Goal: Task Accomplishment & Management: Manage account settings

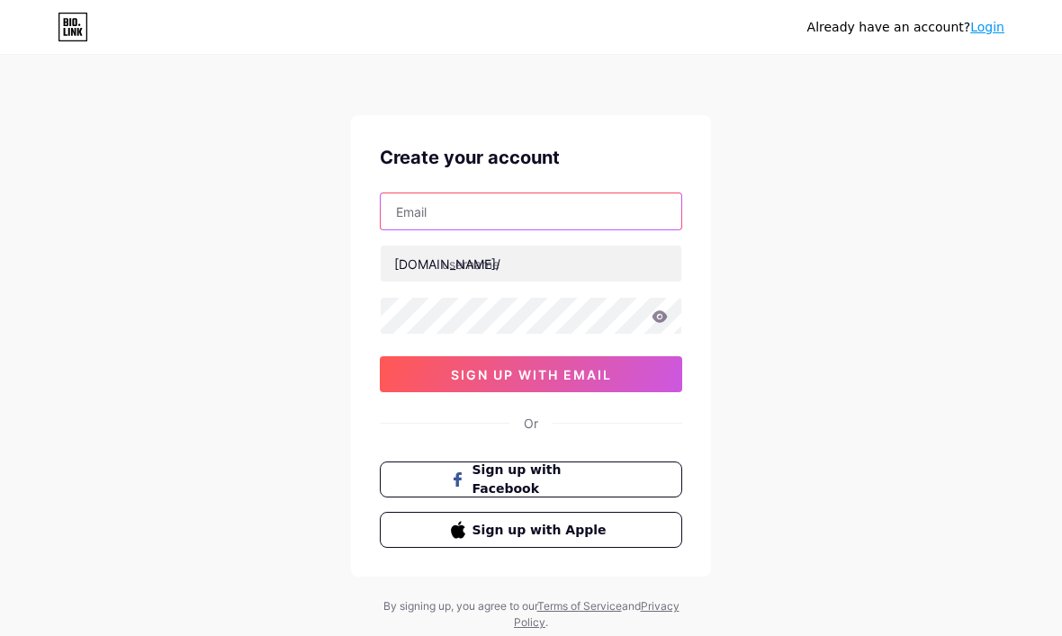
click at [555, 222] on input "text" at bounding box center [531, 211] width 300 height 36
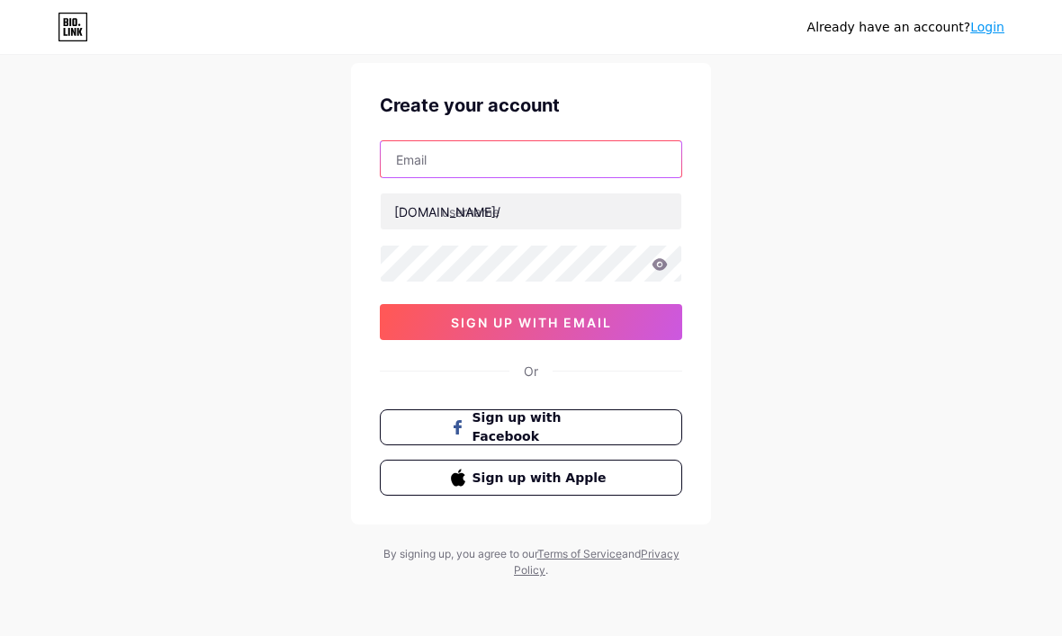
scroll to position [59, 0]
type input "S"
type input "sbusaranon"
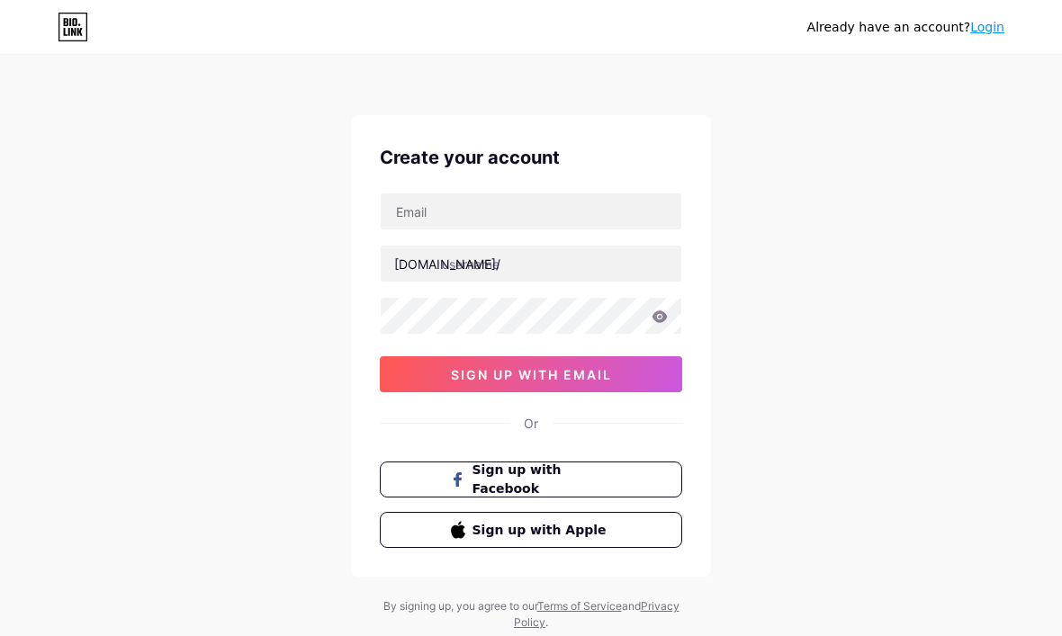
click at [588, 485] on span "Sign up with Facebook" at bounding box center [541, 480] width 139 height 38
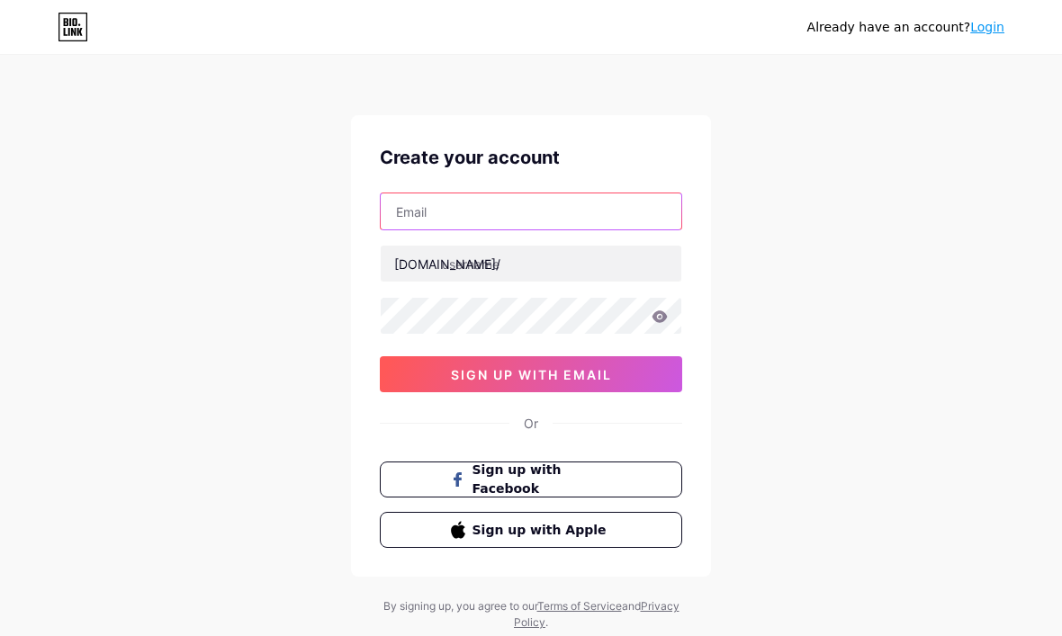
click at [547, 217] on input "text" at bounding box center [531, 211] width 300 height 36
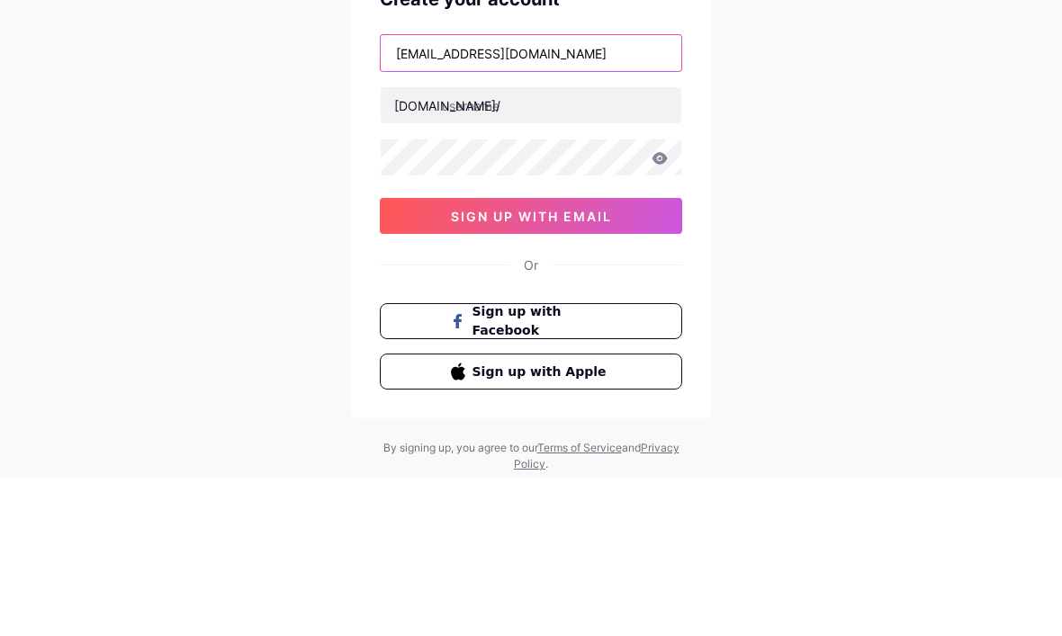
type input "sbusaranon@gmail.com"
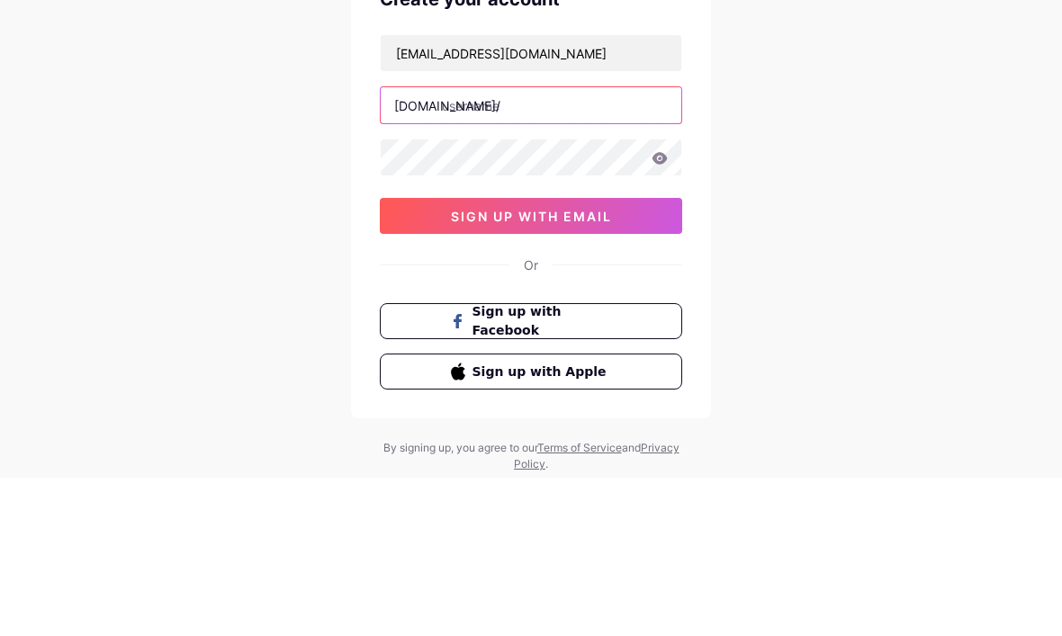
click at [588, 246] on input "text" at bounding box center [531, 264] width 300 height 36
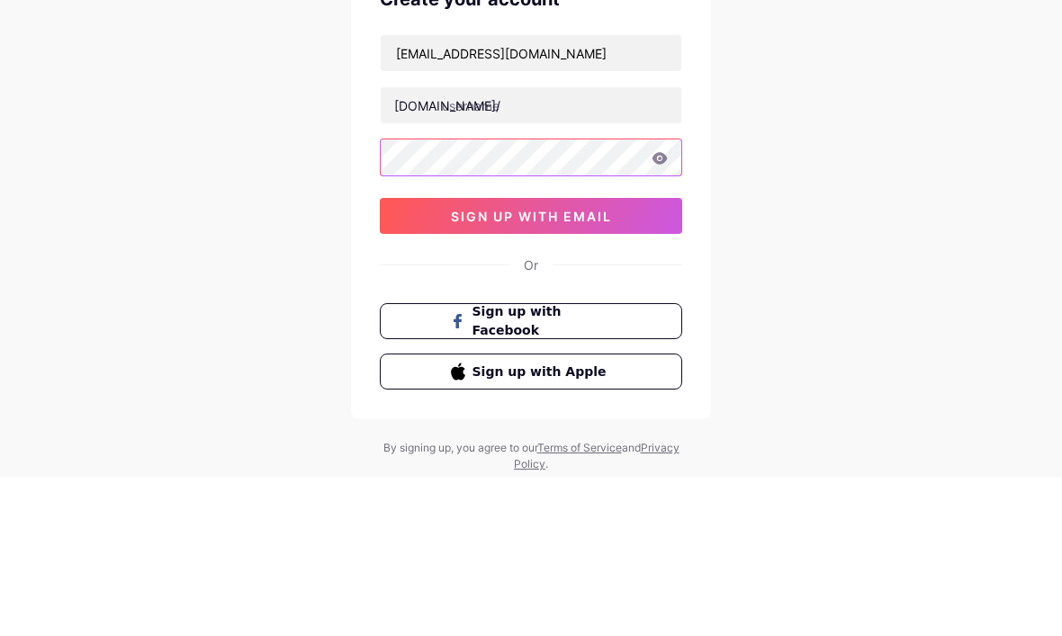
scroll to position [60, 0]
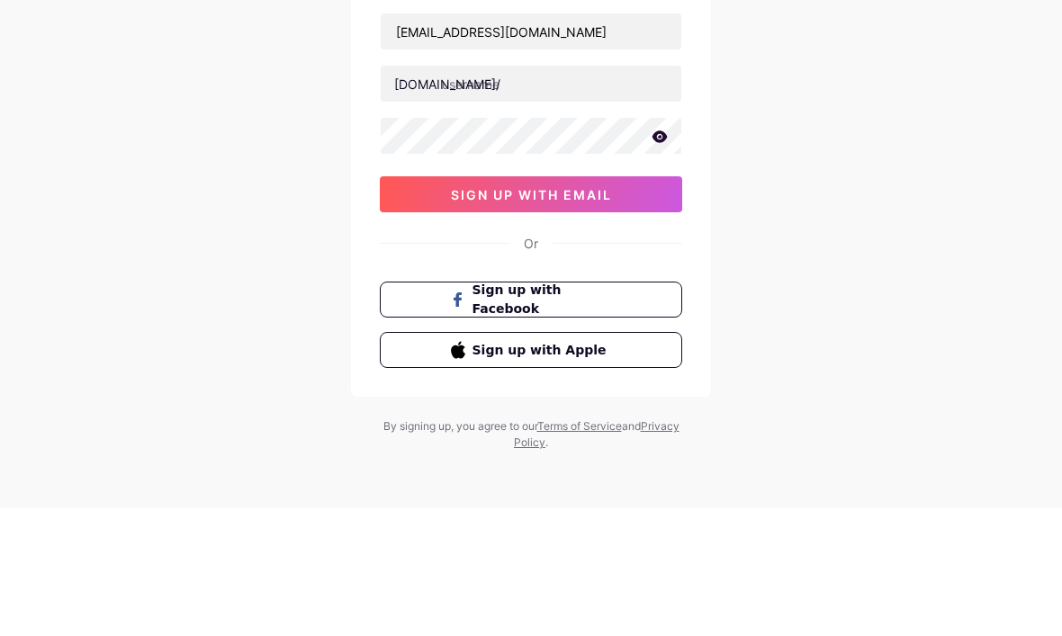
click at [655, 258] on icon at bounding box center [659, 264] width 15 height 12
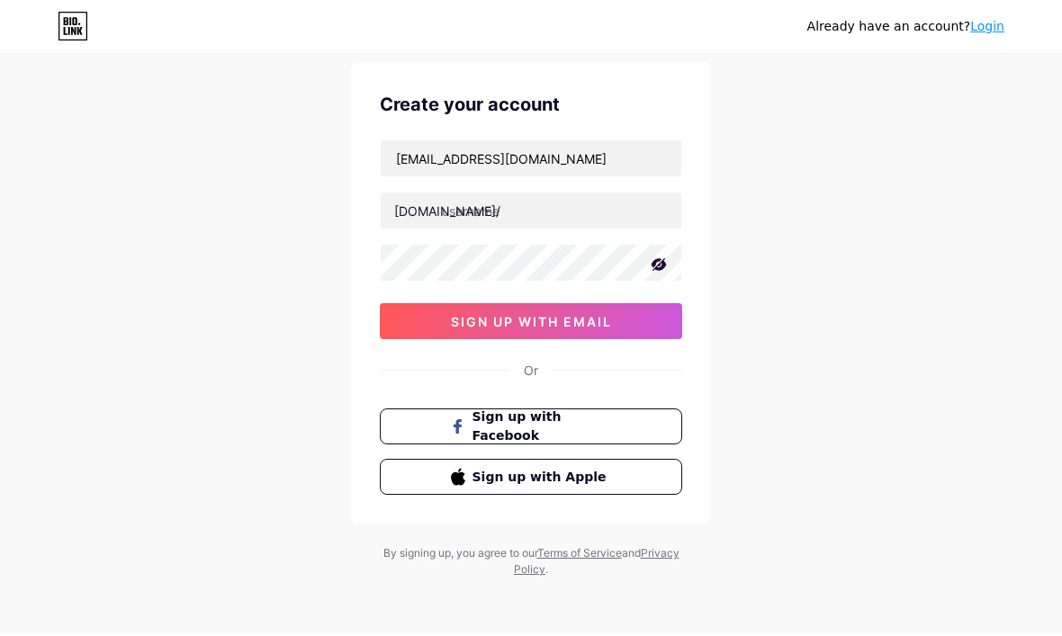
click at [660, 258] on icon at bounding box center [659, 265] width 18 height 18
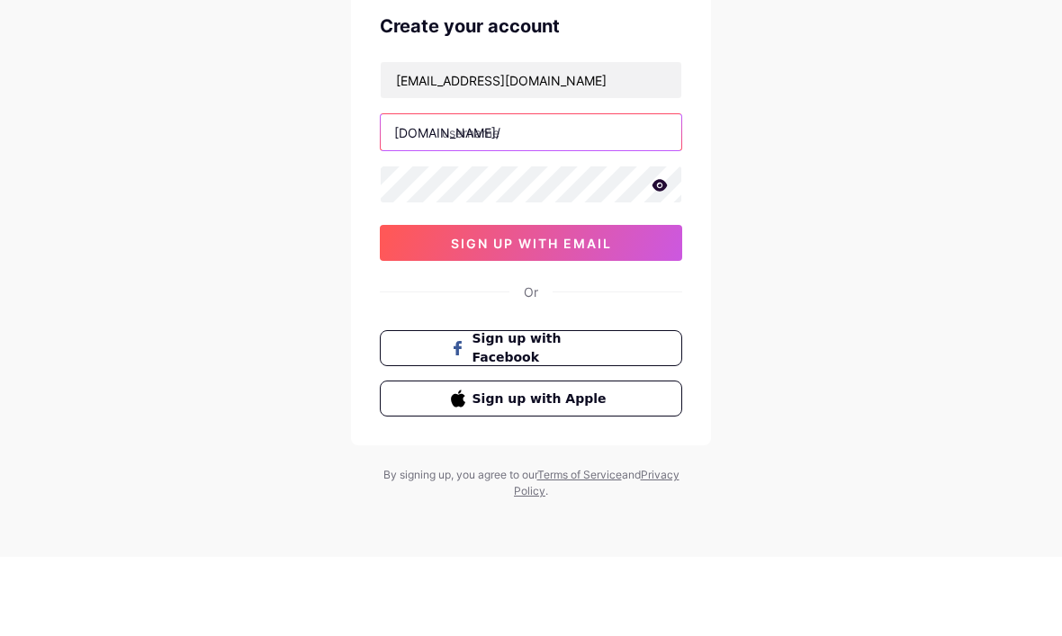
click at [585, 193] on input "text" at bounding box center [531, 211] width 300 height 36
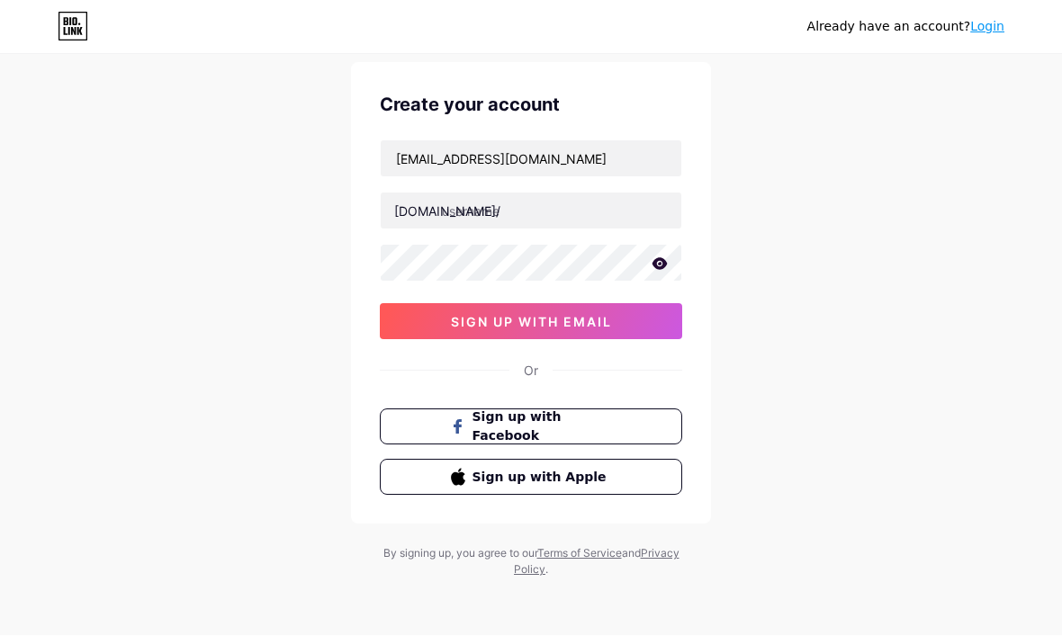
click at [983, 31] on link "Login" at bounding box center [987, 27] width 34 height 14
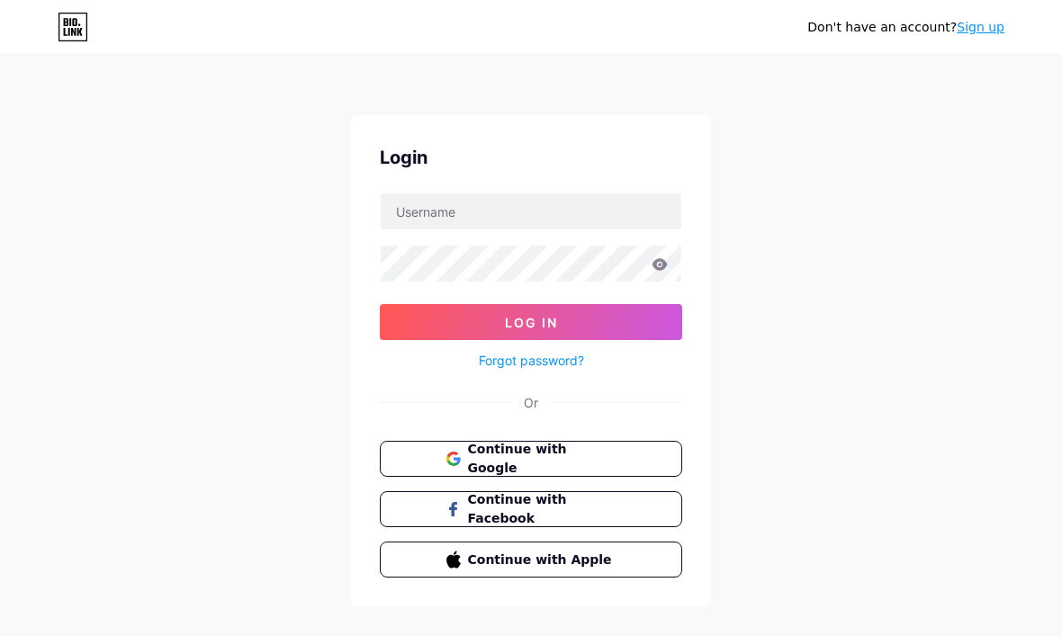
scroll to position [60, 0]
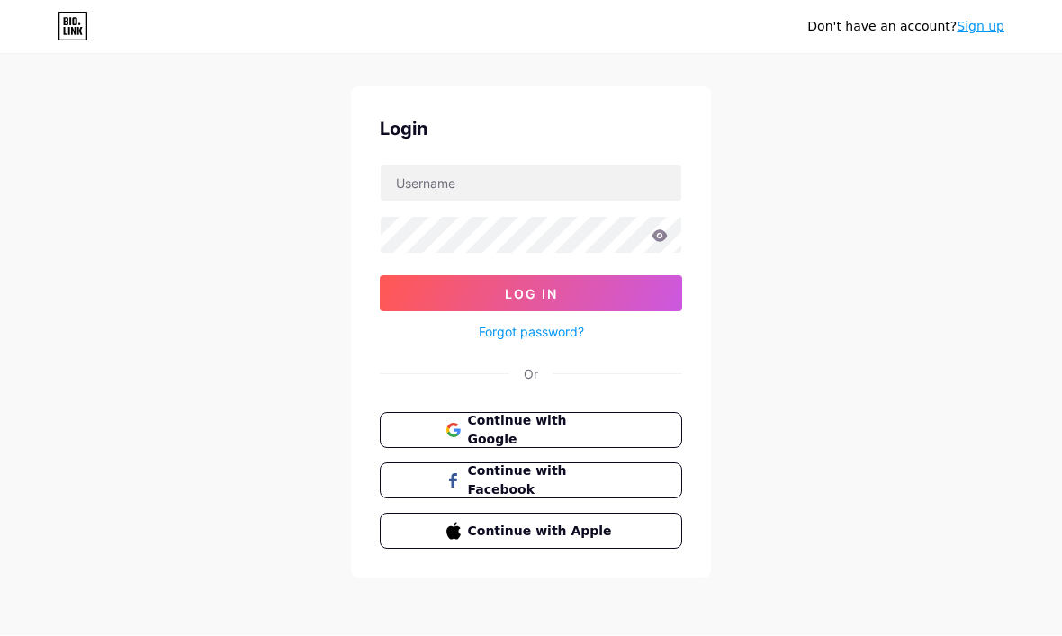
click at [578, 462] on span "Continue with Facebook" at bounding box center [542, 481] width 148 height 38
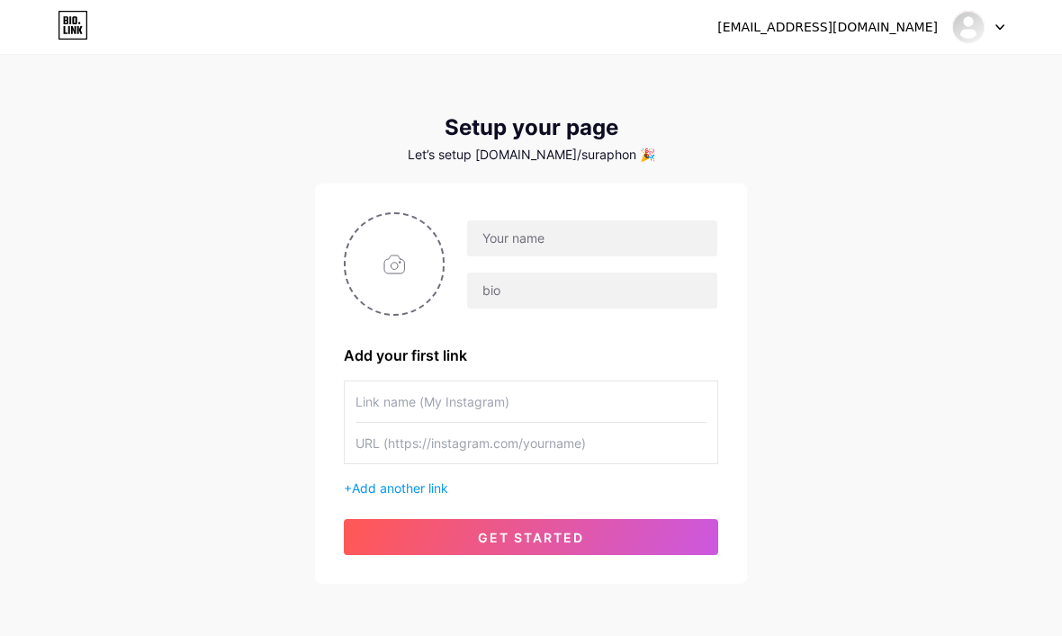
click at [1002, 22] on div at bounding box center [978, 27] width 52 height 32
click at [849, 131] on li "Logout" at bounding box center [891, 122] width 223 height 49
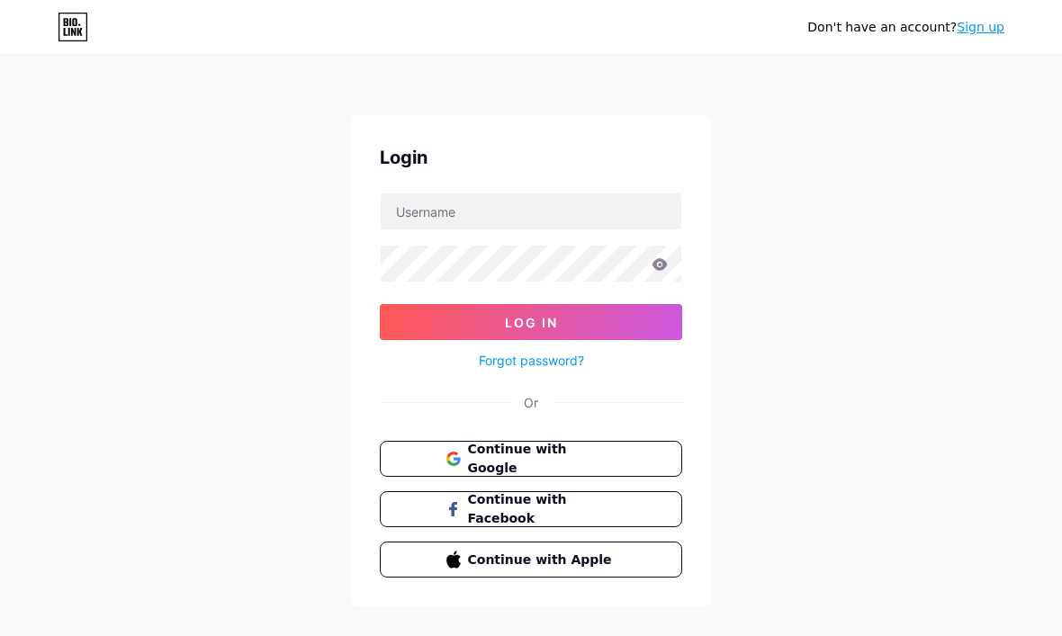
click at [576, 365] on link "Forgot password?" at bounding box center [531, 360] width 105 height 19
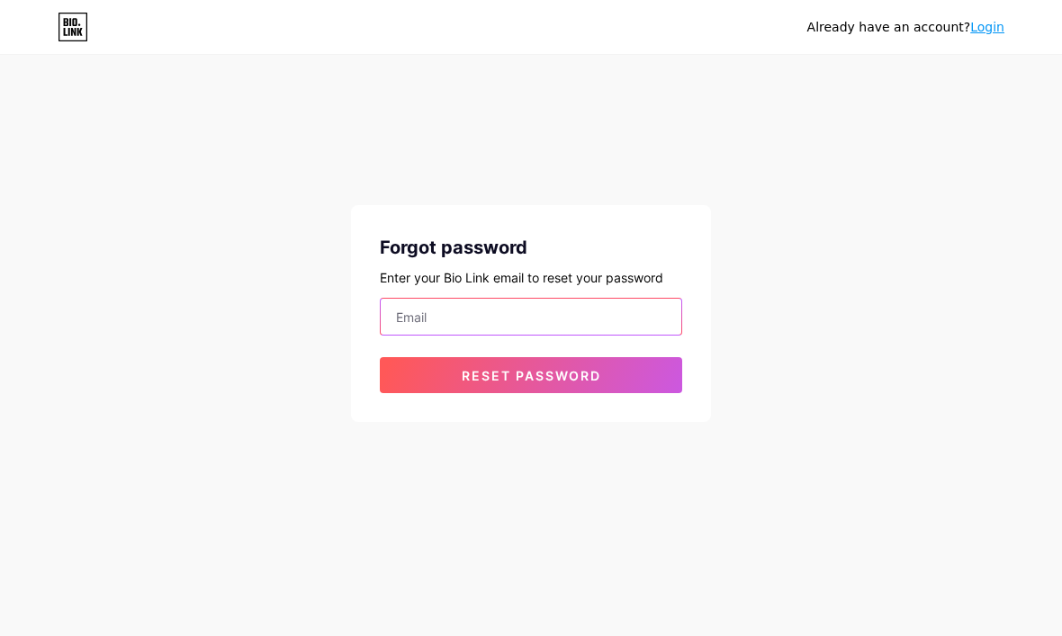
click at [518, 318] on input "email" at bounding box center [531, 317] width 300 height 36
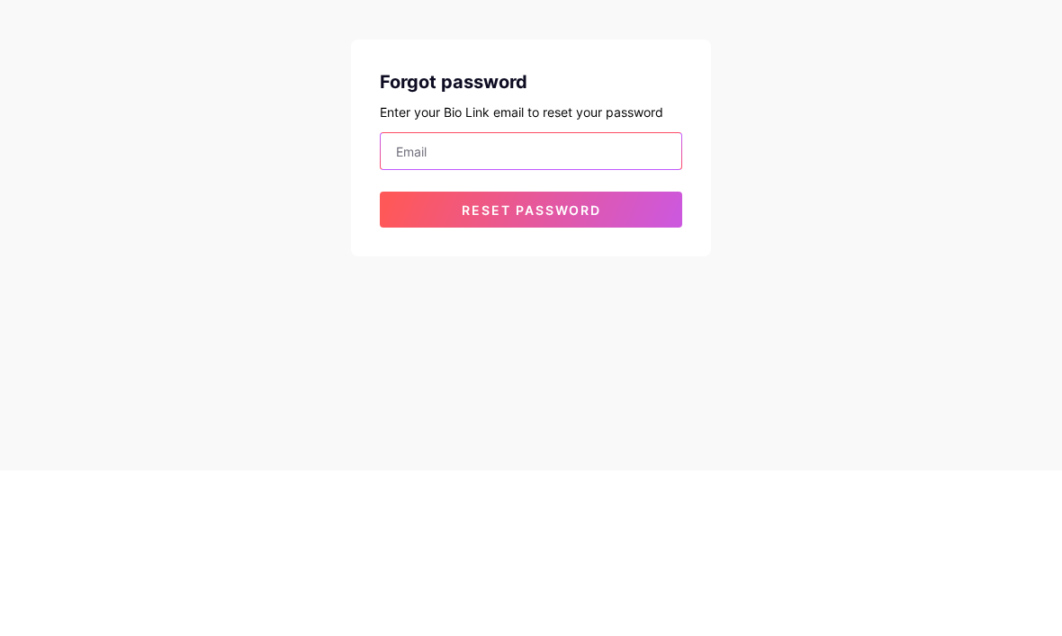
type input "[EMAIL_ADDRESS][DOMAIN_NAME]"
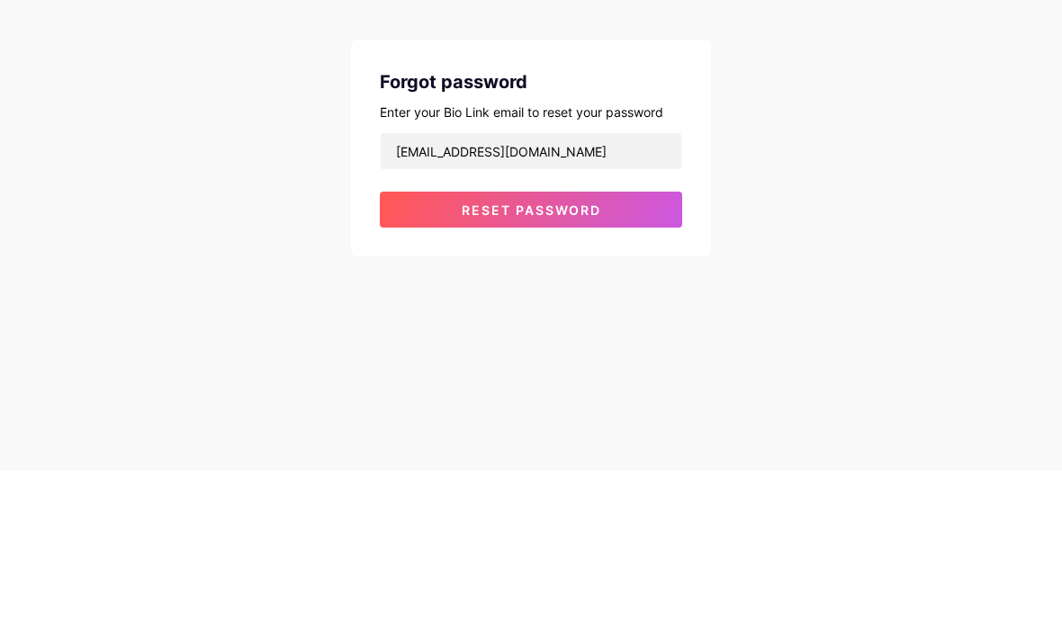
click at [531, 357] on button "Reset password" at bounding box center [531, 375] width 302 height 36
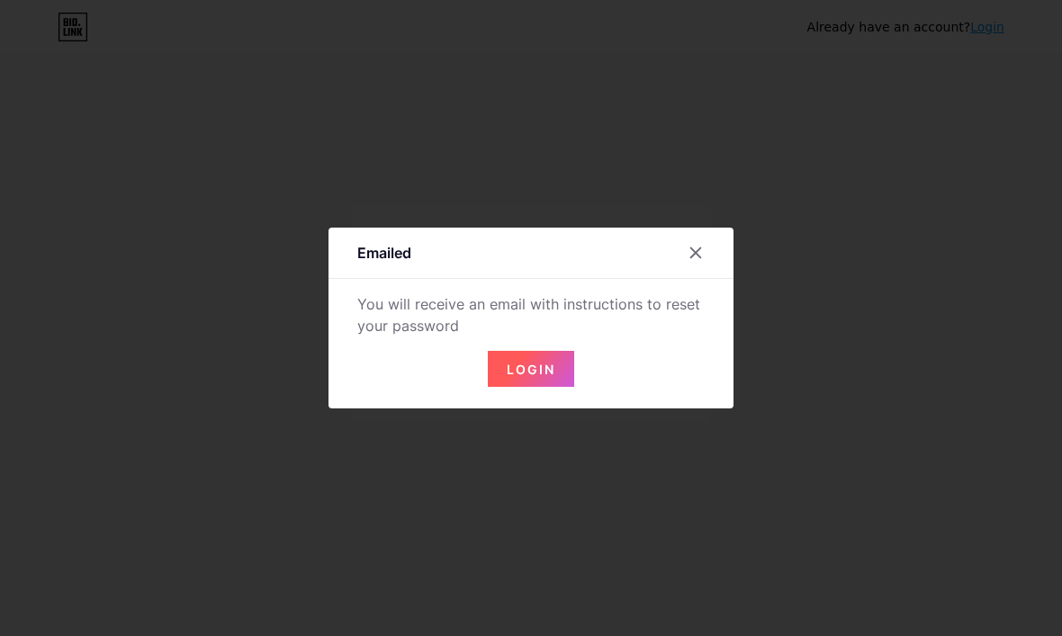
click at [535, 377] on span "Login" at bounding box center [531, 369] width 49 height 15
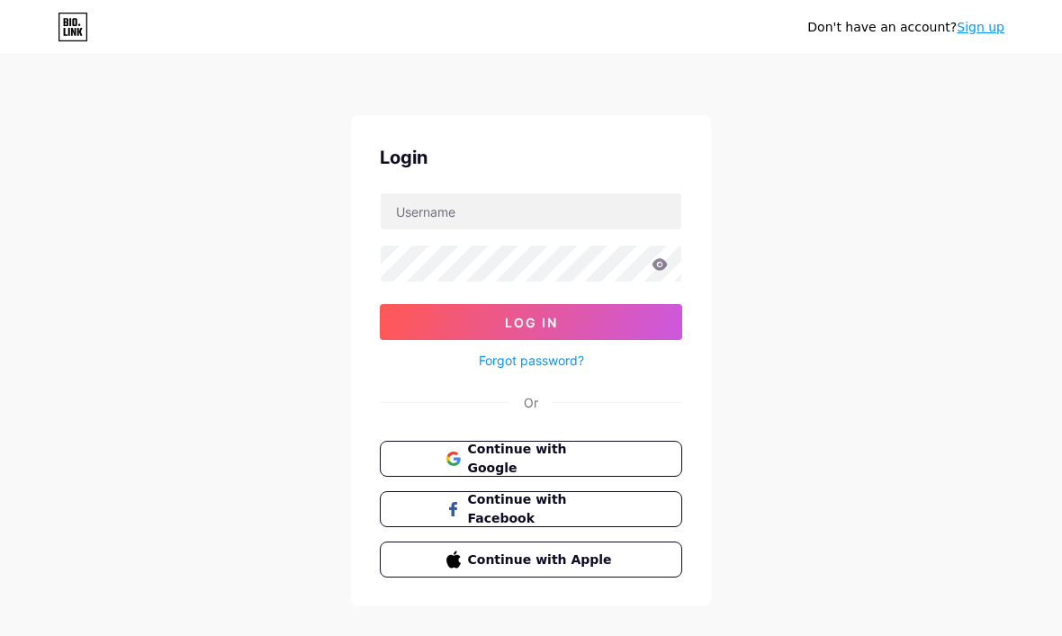
click at [590, 458] on span "Continue with Google" at bounding box center [542, 459] width 148 height 38
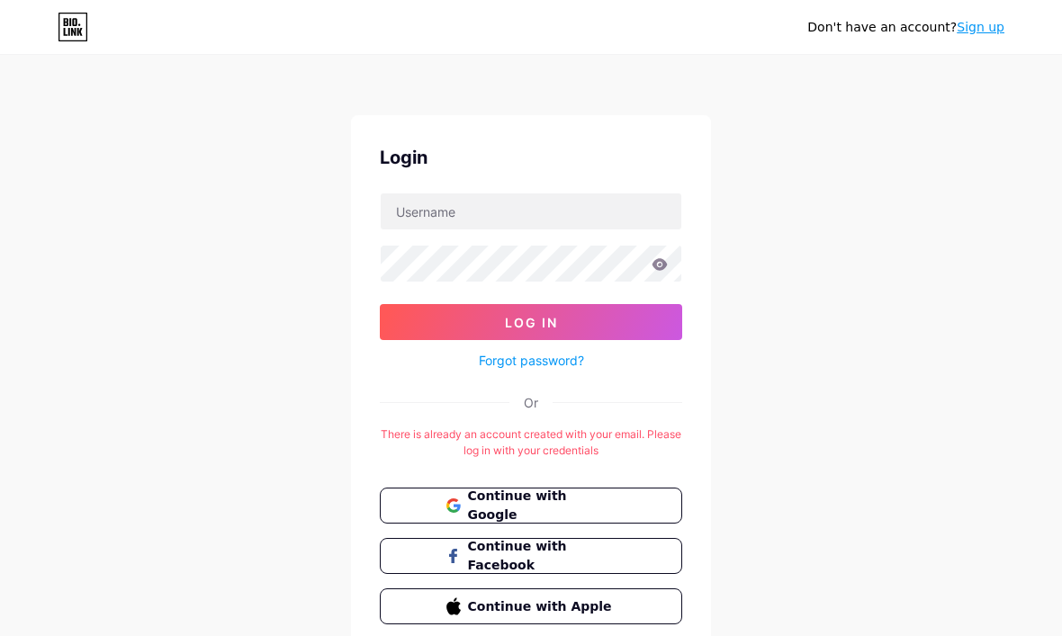
click at [566, 360] on link "Forgot password?" at bounding box center [531, 360] width 105 height 19
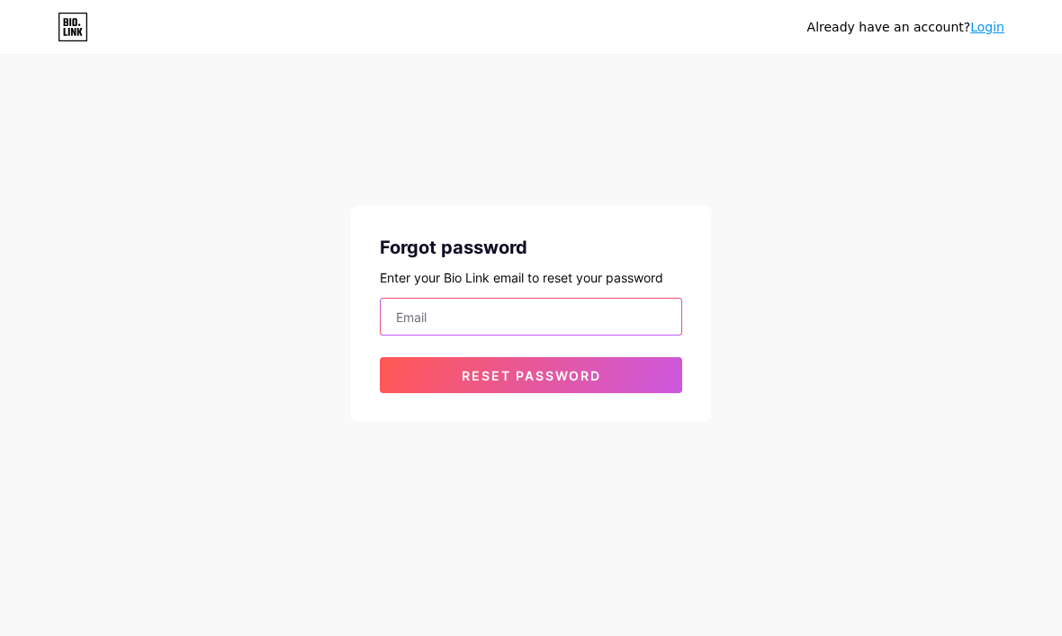
click at [541, 312] on input "email" at bounding box center [531, 317] width 300 height 36
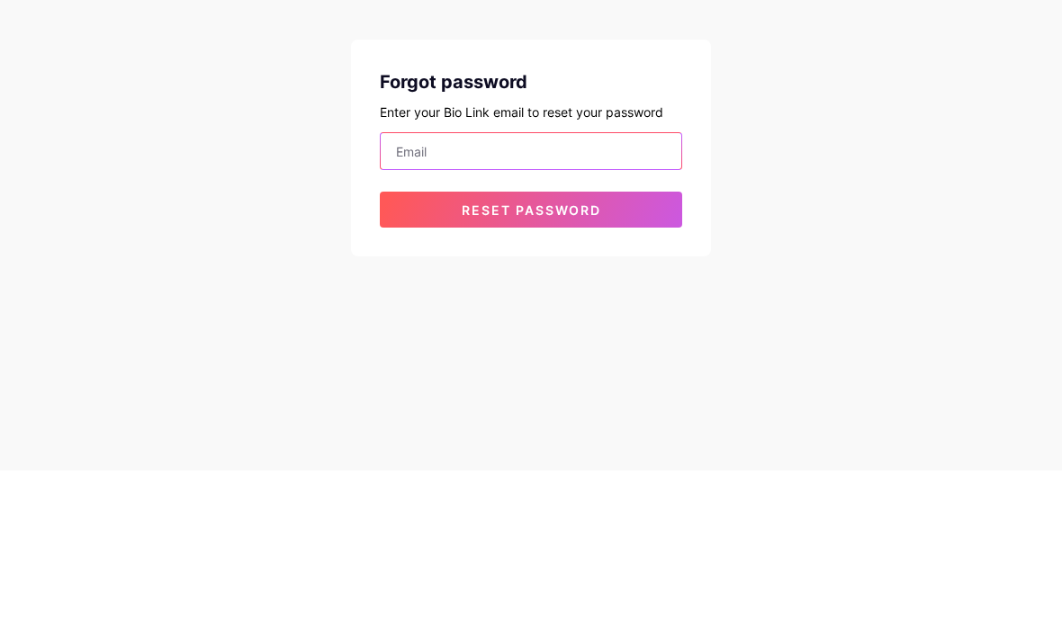
type input "sbusaranon@gmail.com"
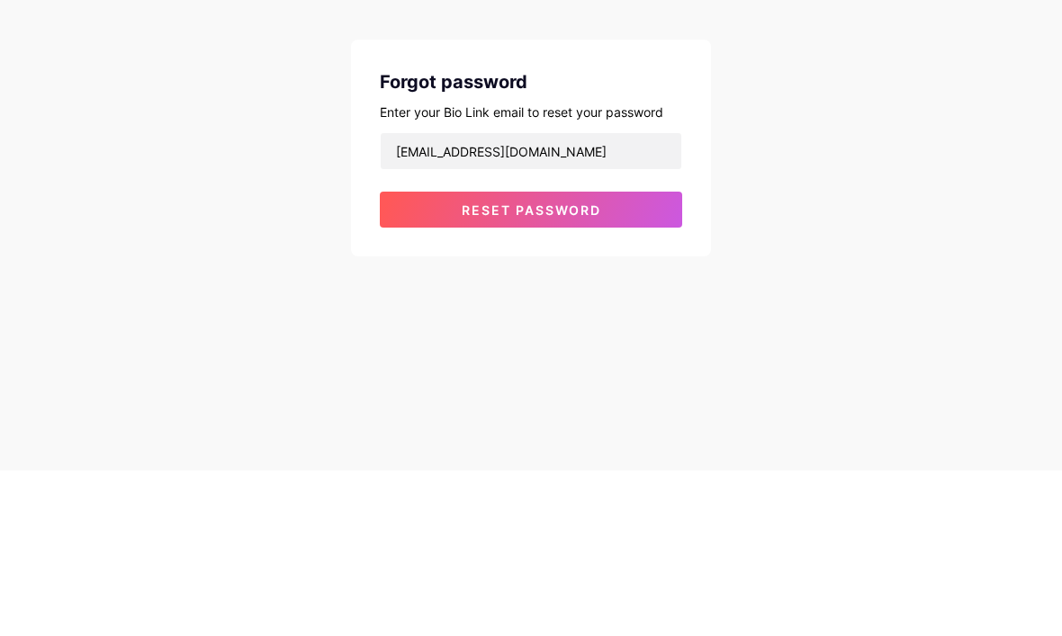
scroll to position [60, 0]
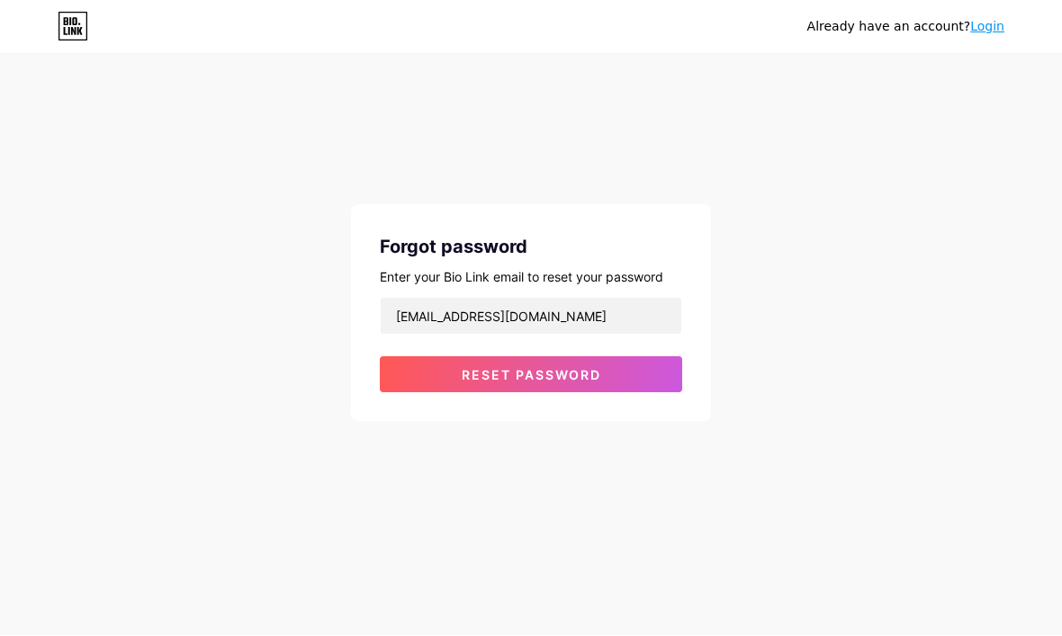
click at [540, 368] on span "Reset password" at bounding box center [531, 375] width 139 height 15
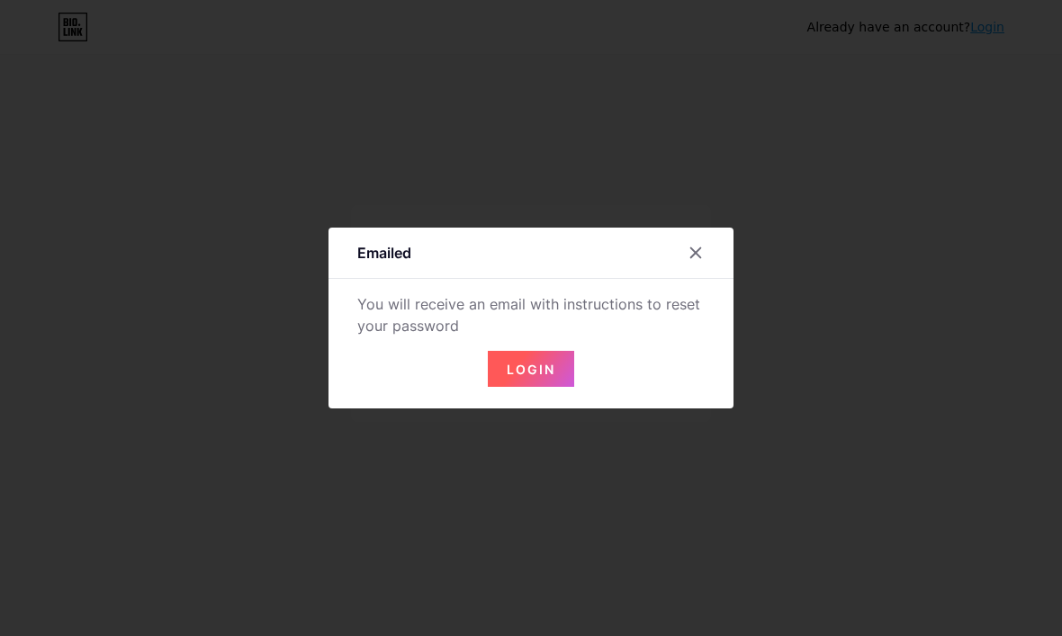
click at [534, 377] on span "Login" at bounding box center [531, 369] width 49 height 15
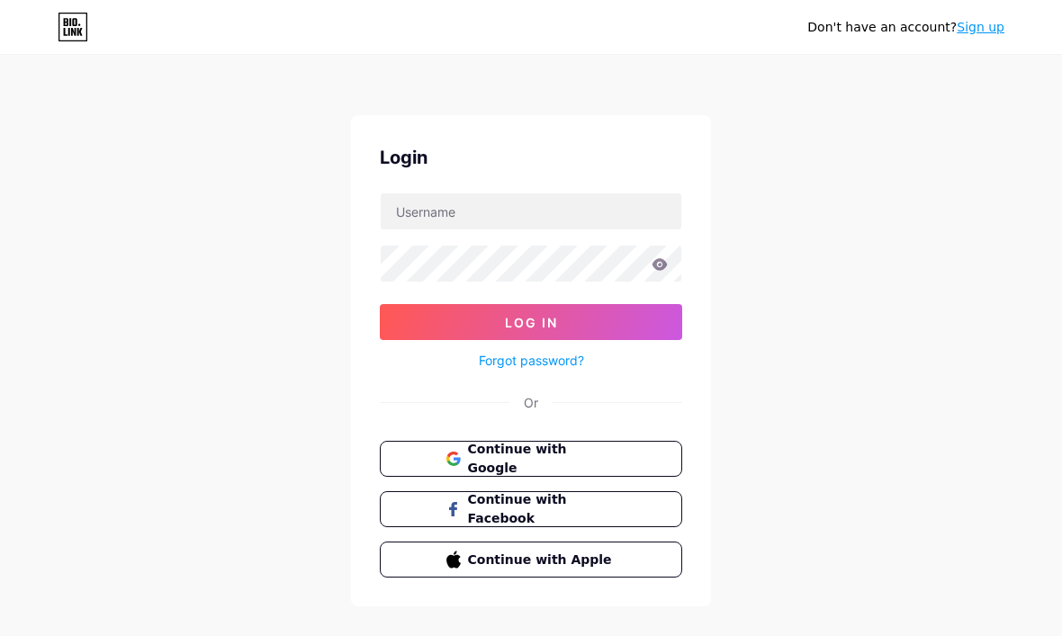
click at [572, 362] on link "Forgot password?" at bounding box center [531, 360] width 105 height 19
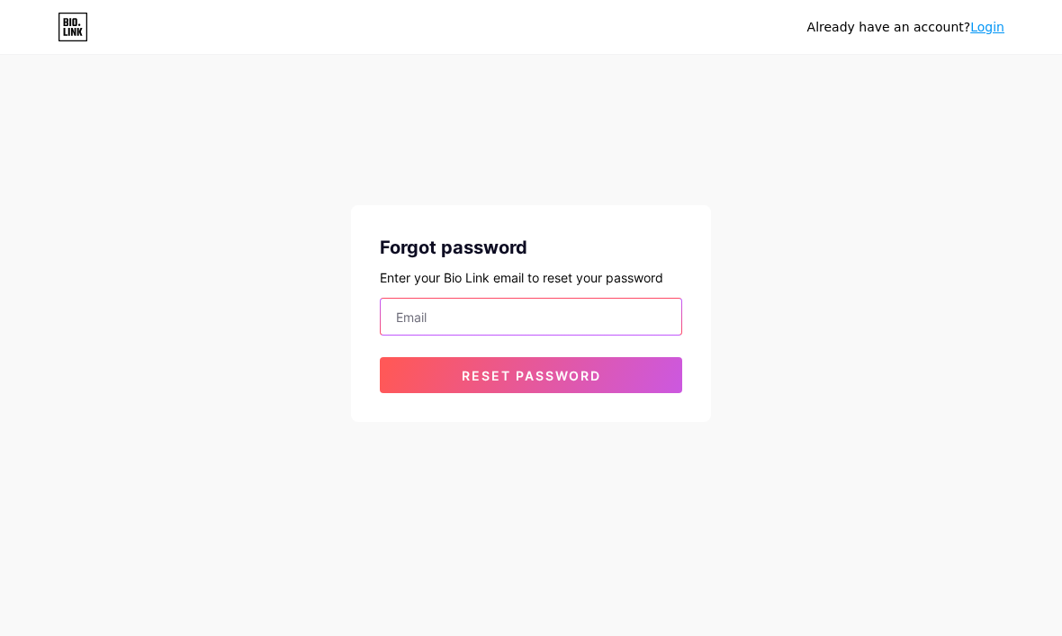
click at [554, 331] on input "email" at bounding box center [531, 317] width 300 height 36
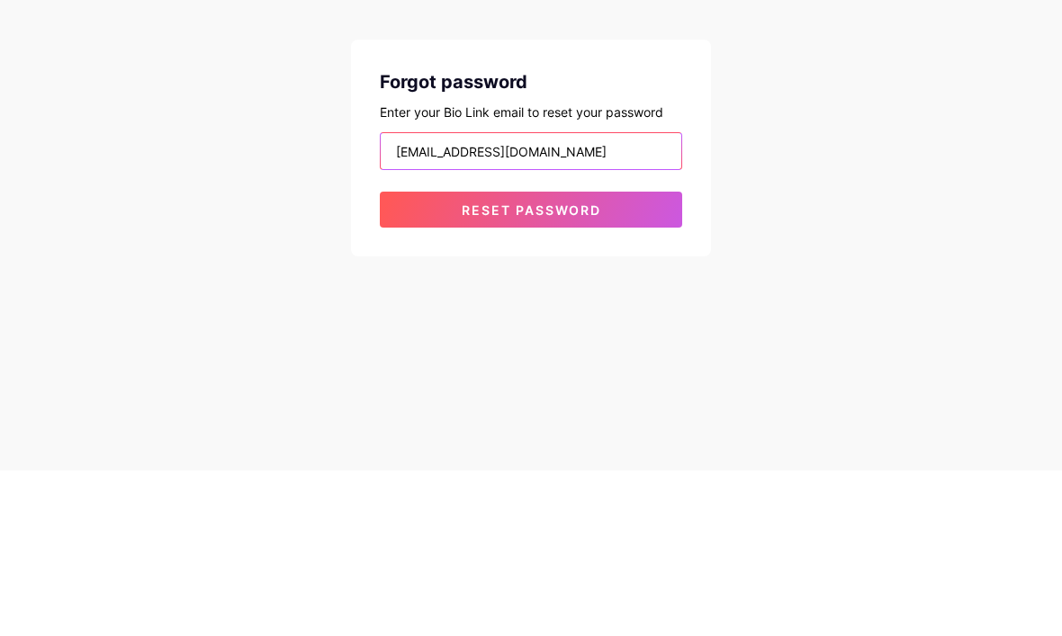
type input "sbusaranon@outlook.co.th"
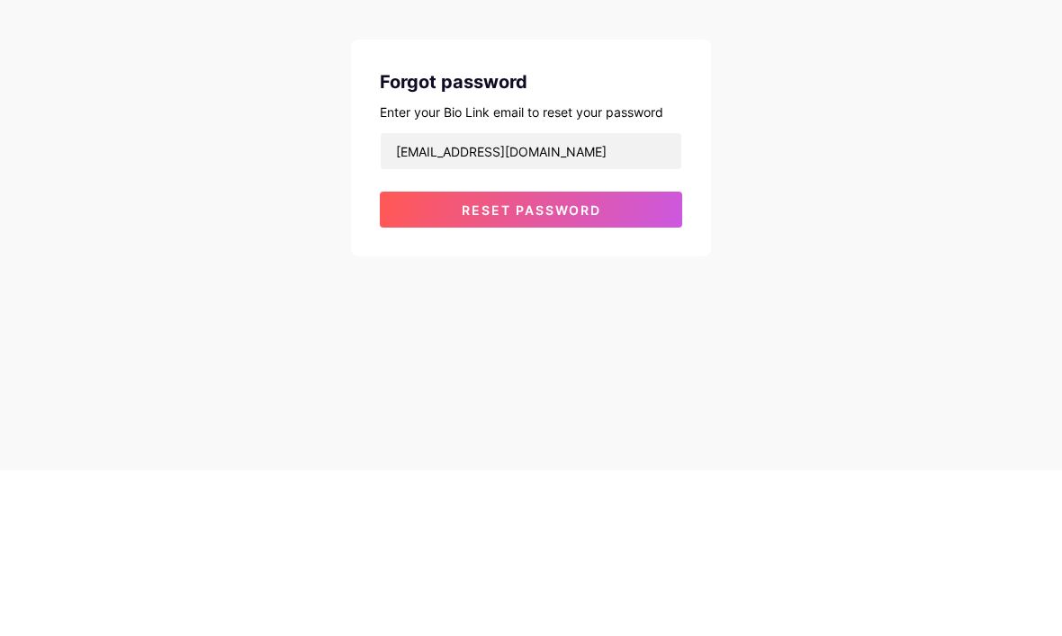
click at [600, 368] on span "Reset password" at bounding box center [531, 375] width 139 height 15
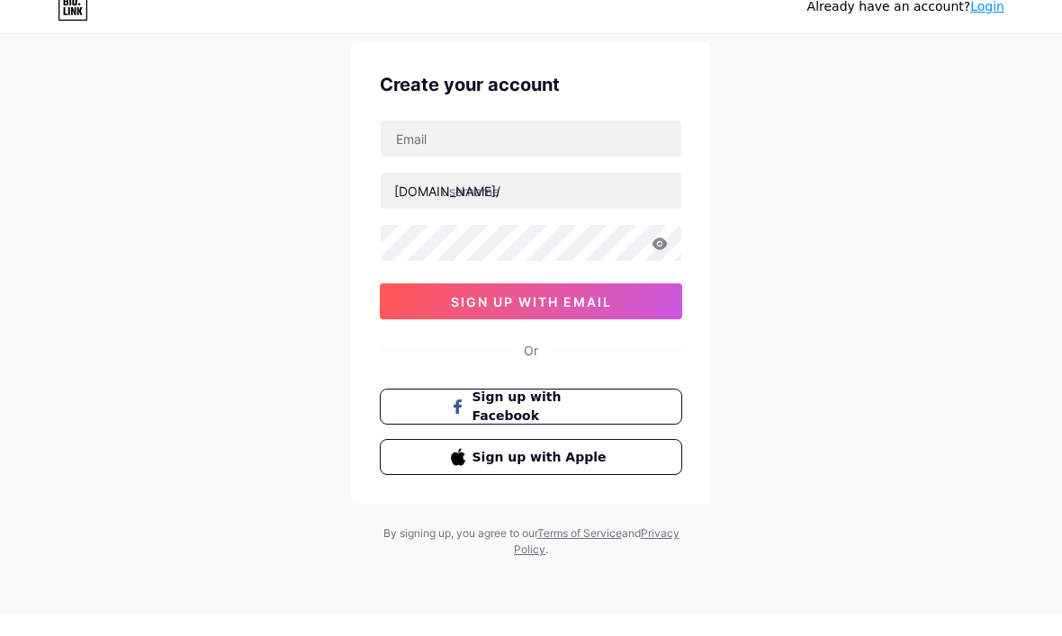
scroll to position [60, 0]
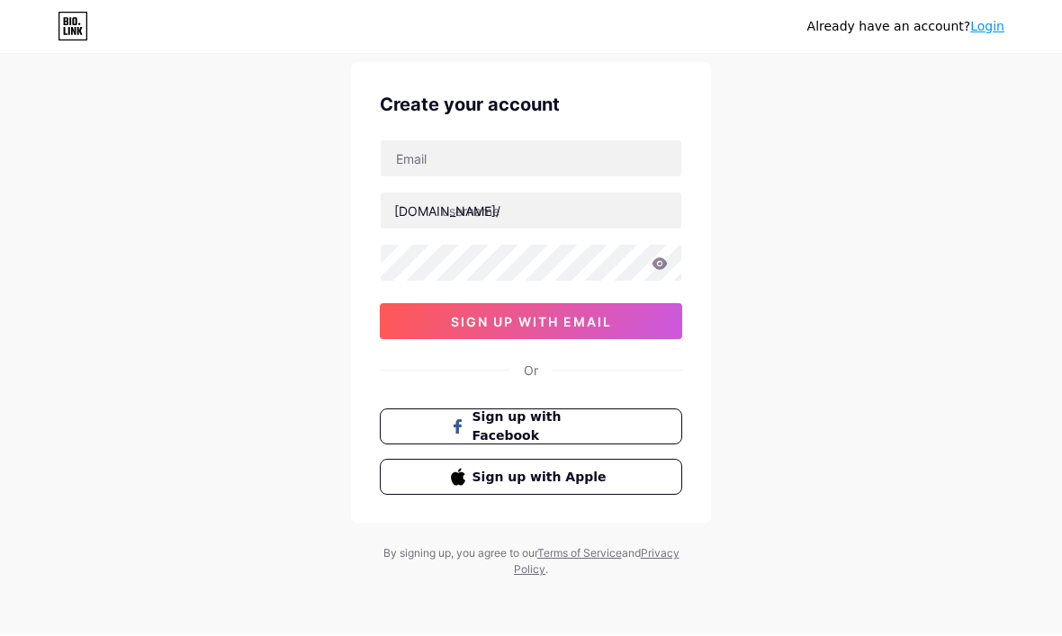
click at [986, 30] on link "Login" at bounding box center [987, 27] width 34 height 14
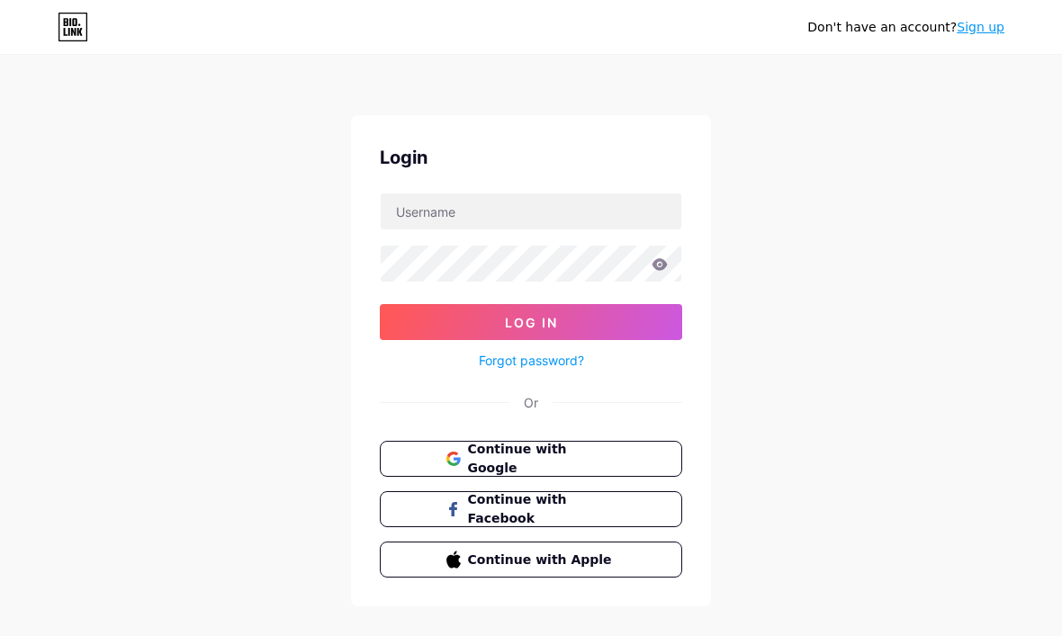
click at [560, 368] on link "Forgot password?" at bounding box center [531, 360] width 105 height 19
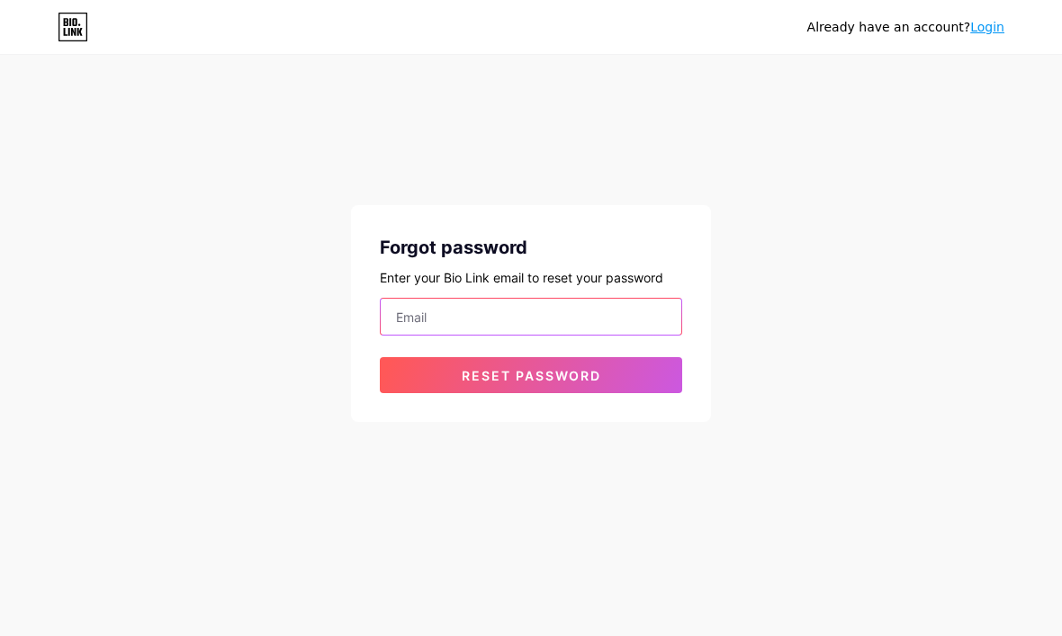
click at [530, 313] on input "email" at bounding box center [531, 317] width 300 height 36
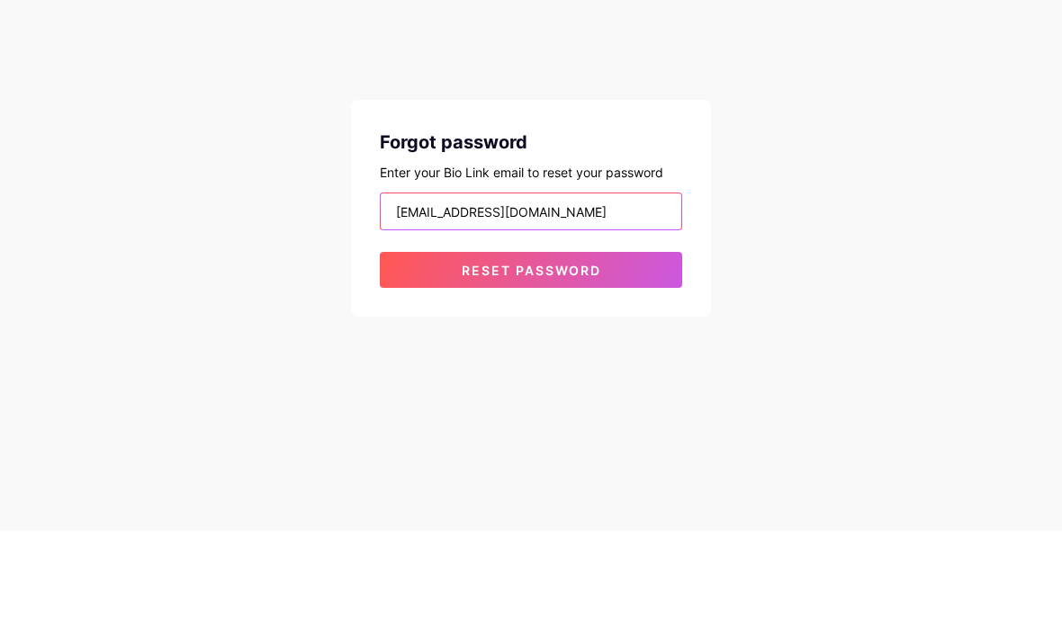
type input "baoluo@outlook.co.th"
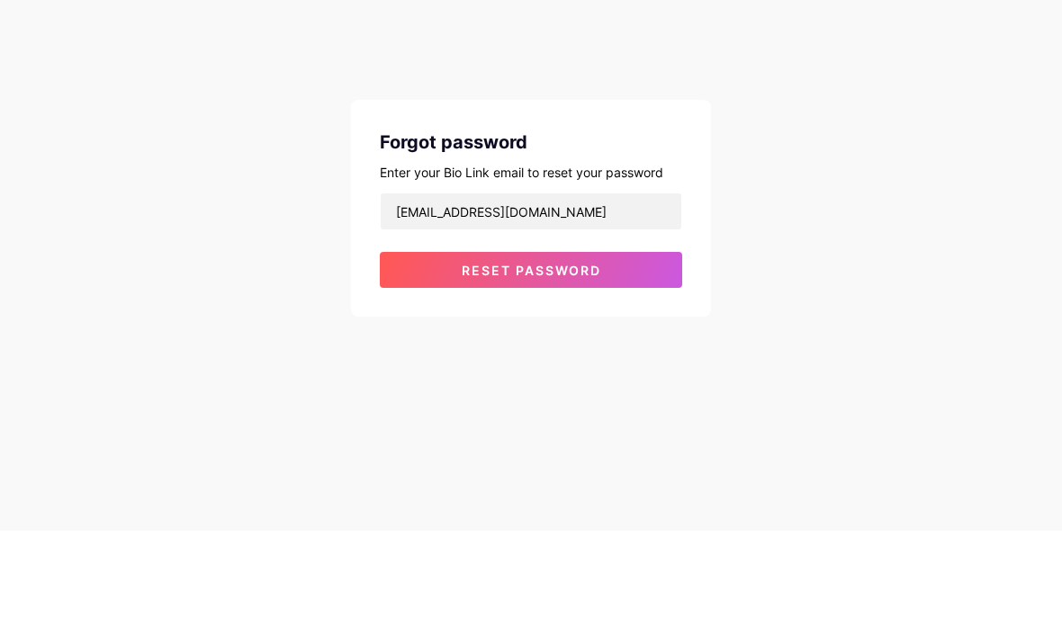
click at [554, 368] on span "Reset password" at bounding box center [531, 375] width 139 height 15
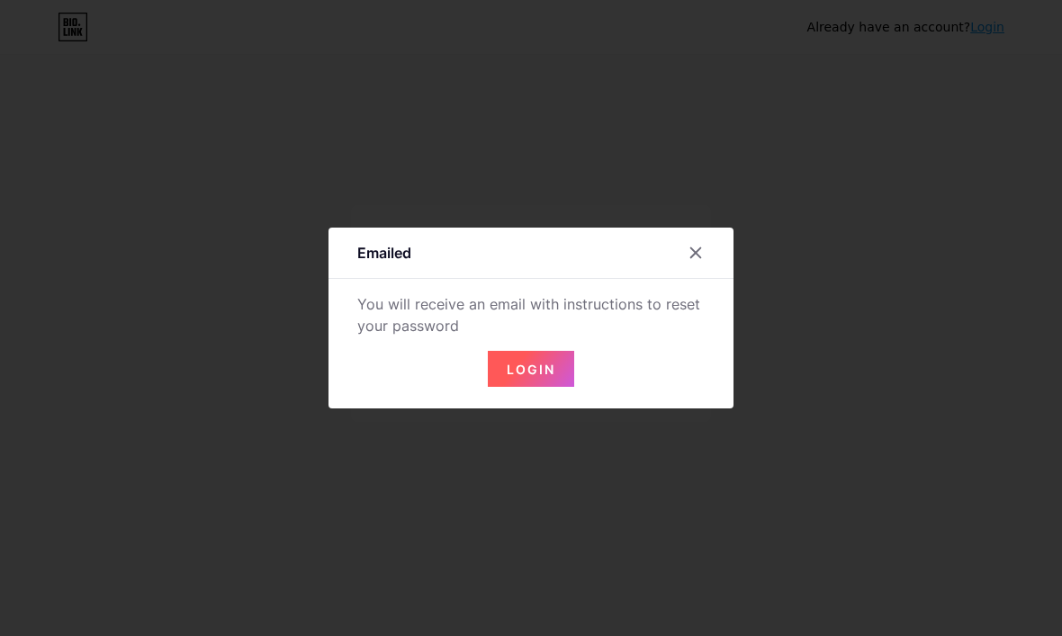
click at [591, 1] on div at bounding box center [531, 318] width 1062 height 636
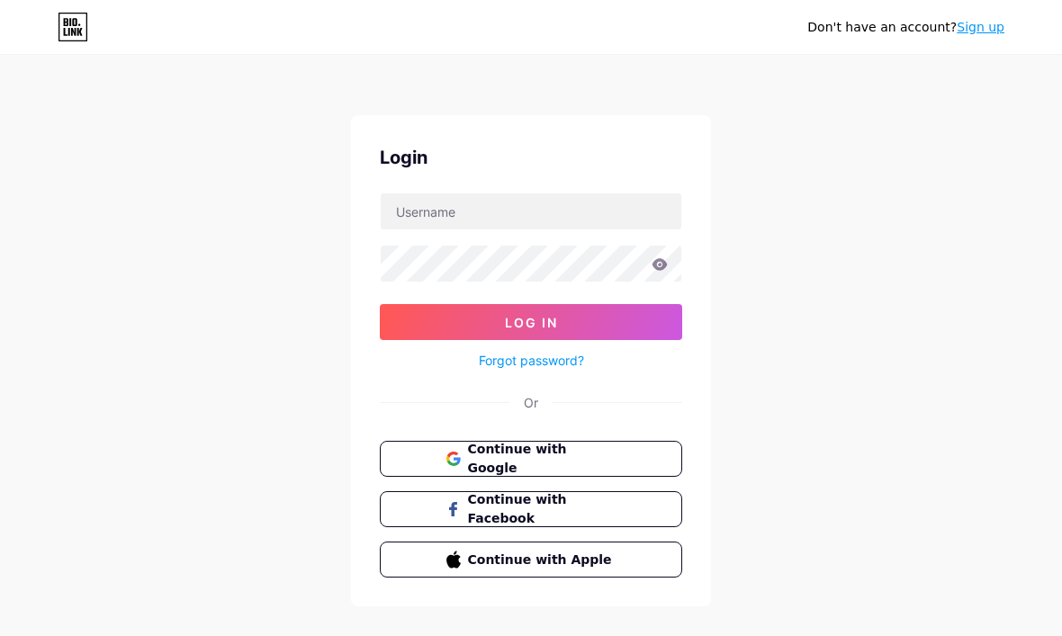
click at [247, 64] on div "Don't have an account? Sign up Login Log In Forgot password? Or Continue with G…" at bounding box center [531, 332] width 1062 height 664
